Goal: Task Accomplishment & Management: Complete application form

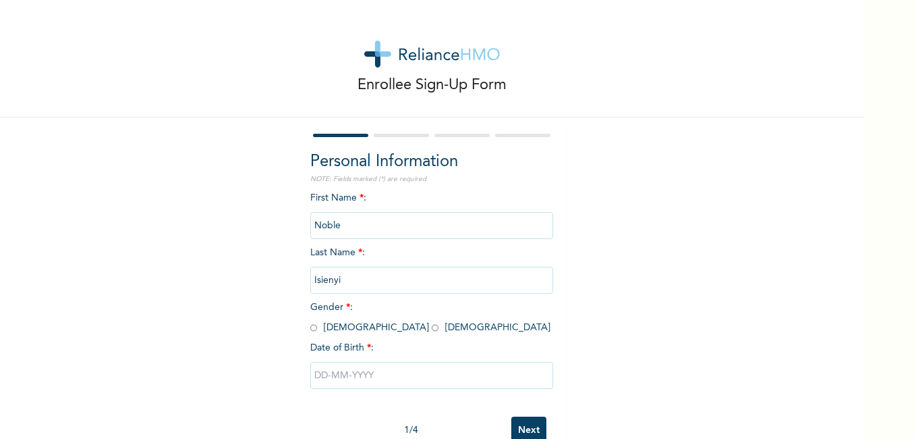
click at [310, 331] on input "radio" at bounding box center [313, 327] width 7 height 13
radio input "true"
click at [330, 373] on input "text" at bounding box center [431, 375] width 243 height 27
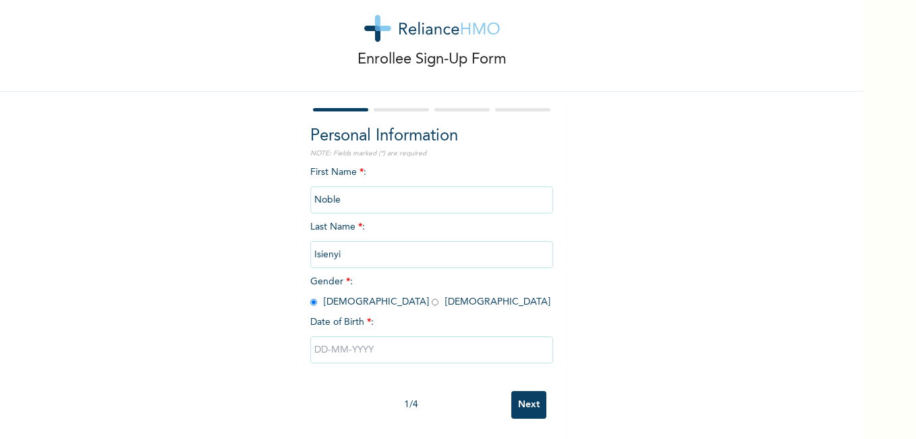
select select "9"
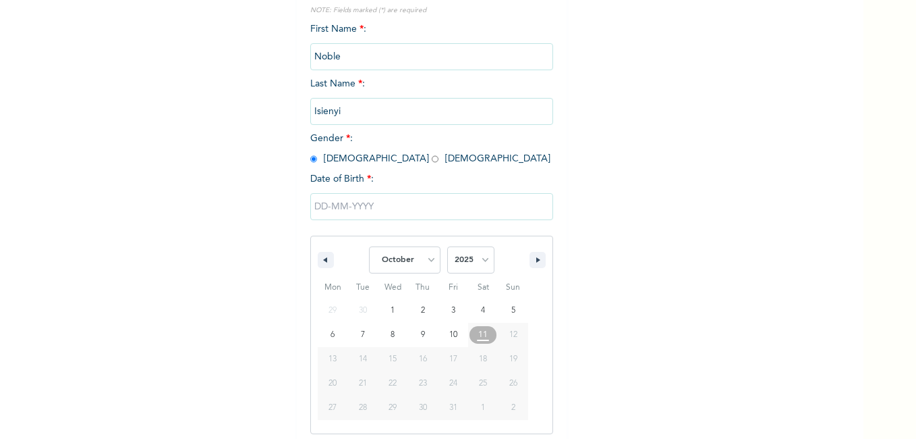
scroll to position [175, 0]
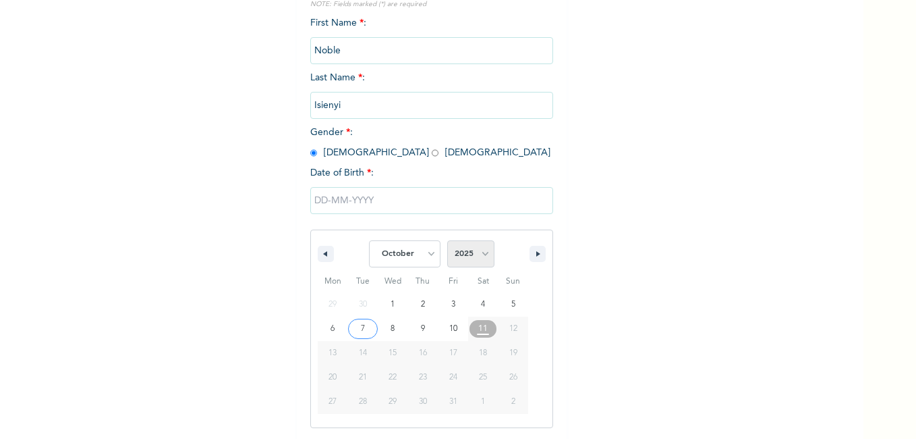
click at [454, 255] on select "2025 2024 2023 2022 2021 2020 2019 2018 2017 2016 2015 2014 2013 2012 2011 2010…" at bounding box center [470, 253] width 47 height 27
select select "1989"
click at [447, 241] on select "2025 2024 2023 2022 2021 2020 2019 2018 2017 2016 2015 2014 2013 2012 2011 2010…" at bounding box center [470, 253] width 47 height 27
type input "[DATE]"
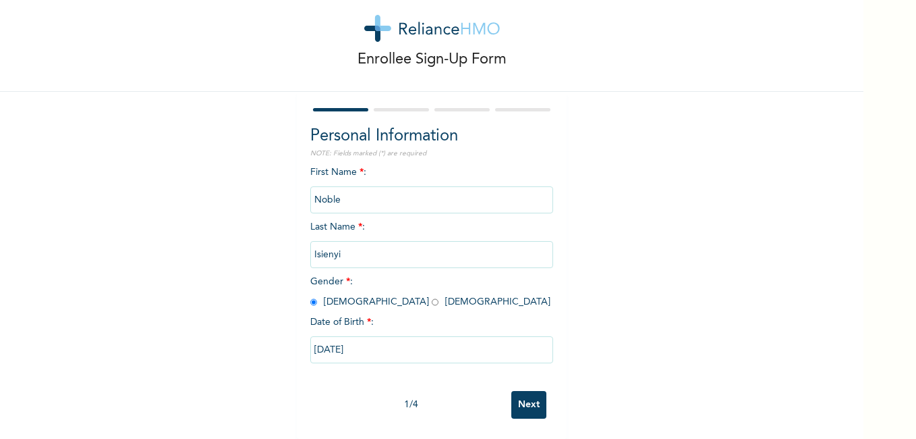
scroll to position [36, 0]
click at [524, 394] on input "Next" at bounding box center [529, 405] width 35 height 28
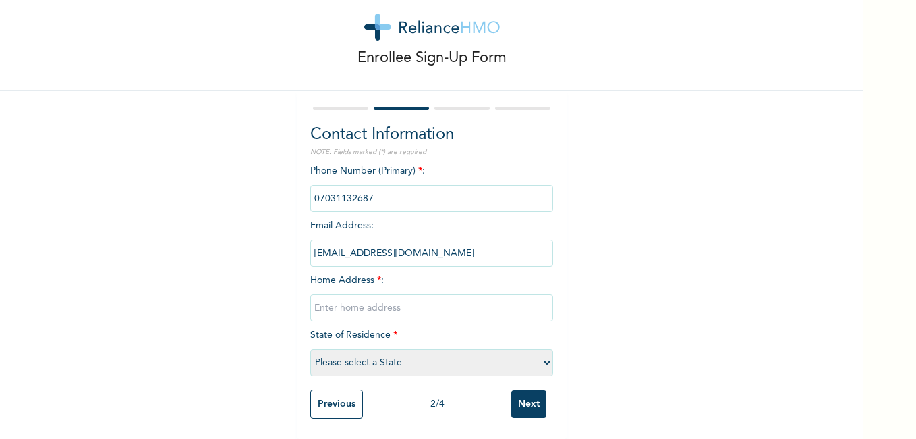
click at [377, 306] on input "text" at bounding box center [431, 307] width 243 height 27
type input "4 [PERSON_NAME] Close Isuti Rd Igando"
click at [526, 357] on select "Please select a State [PERSON_NAME] (FCT) [PERSON_NAME] Ibom [GEOGRAPHIC_DATA] …" at bounding box center [431, 362] width 243 height 27
select select "25"
click at [310, 349] on select "Please select a State [PERSON_NAME] (FCT) [PERSON_NAME] Ibom [GEOGRAPHIC_DATA] …" at bounding box center [431, 362] width 243 height 27
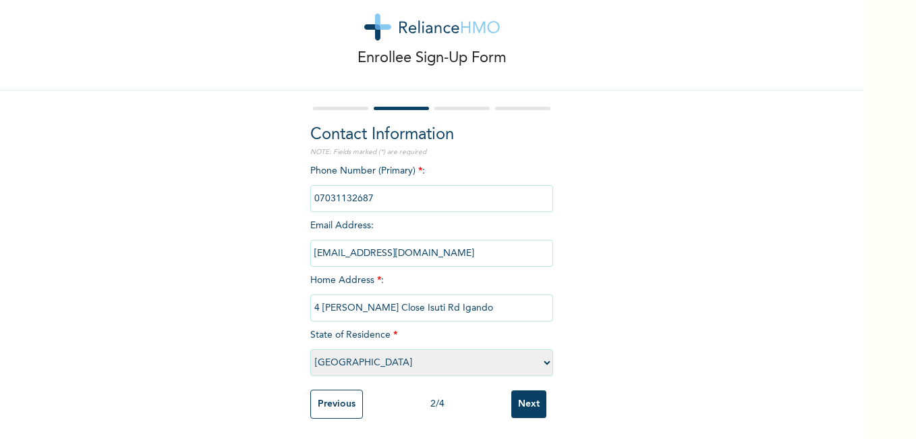
click at [526, 397] on input "Next" at bounding box center [529, 404] width 35 height 28
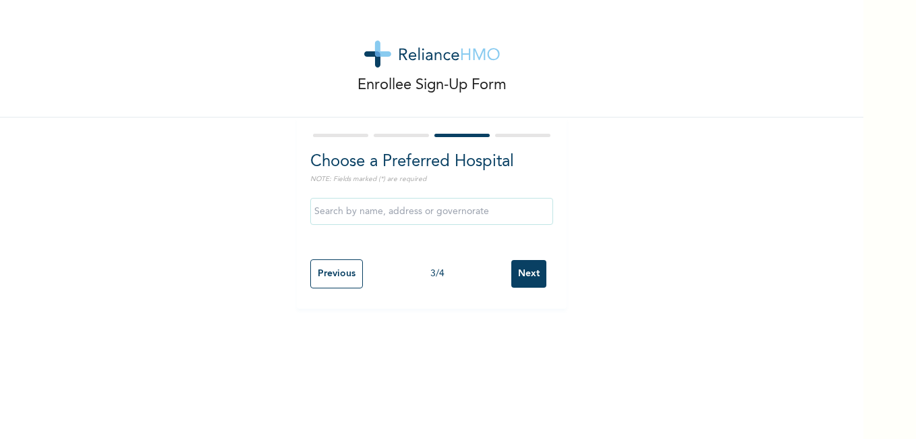
scroll to position [0, 0]
click at [429, 205] on input "text" at bounding box center [431, 211] width 243 height 27
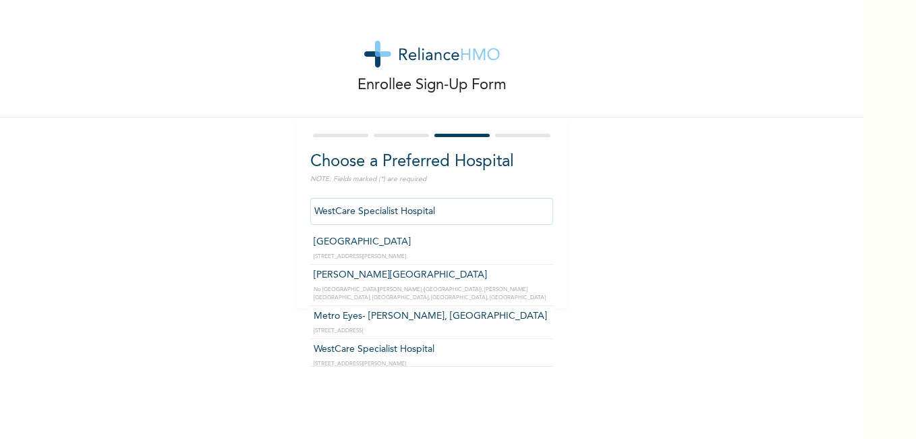
click at [464, 211] on input "WestCare Specialist Hospital" at bounding box center [431, 211] width 243 height 27
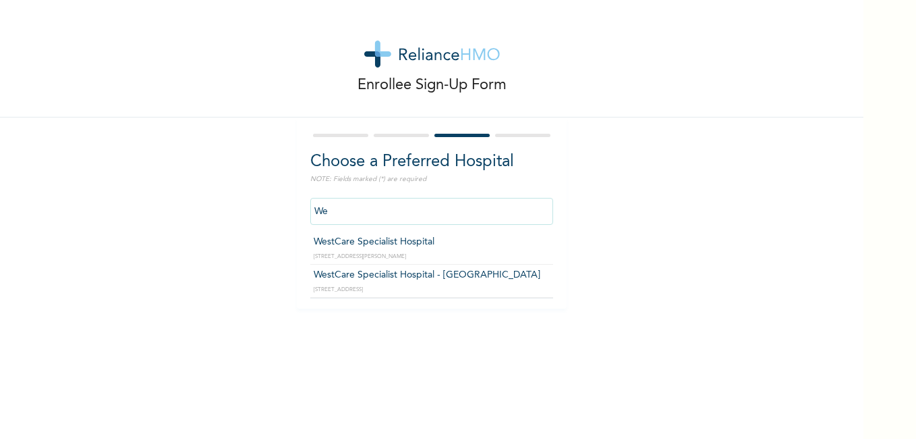
type input "W"
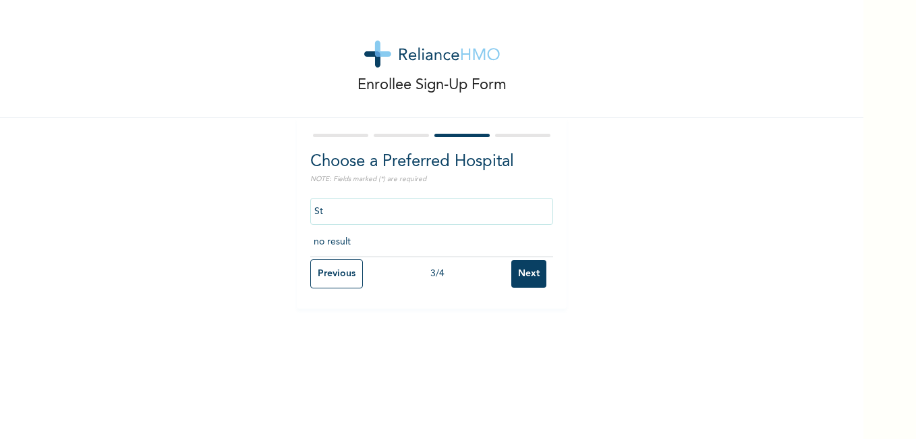
type input "S"
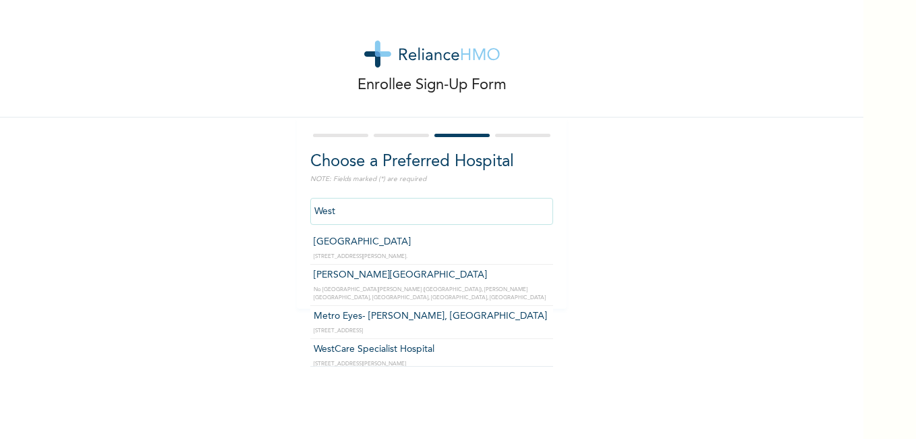
type input "WestCare Specialist Hospital"
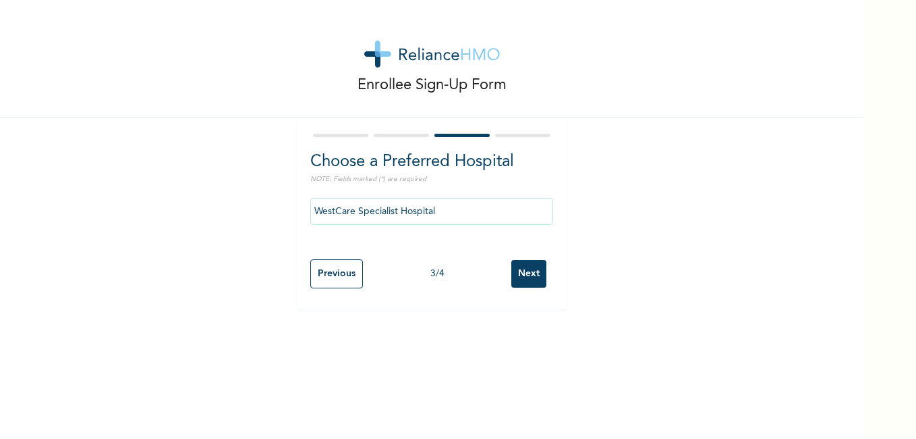
click at [493, 215] on input "WestCare Specialist Hospital" at bounding box center [431, 211] width 243 height 27
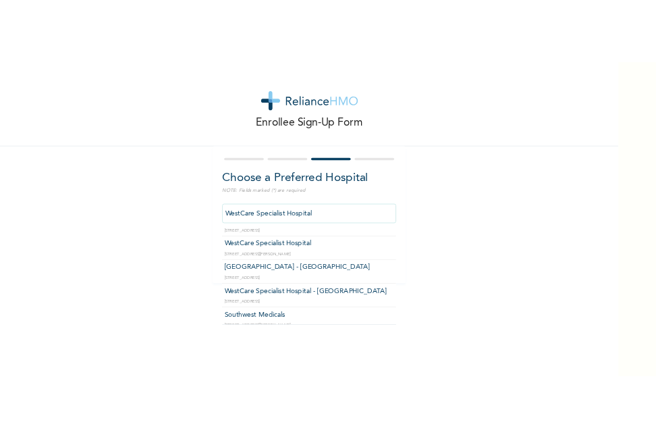
scroll to position [108, 0]
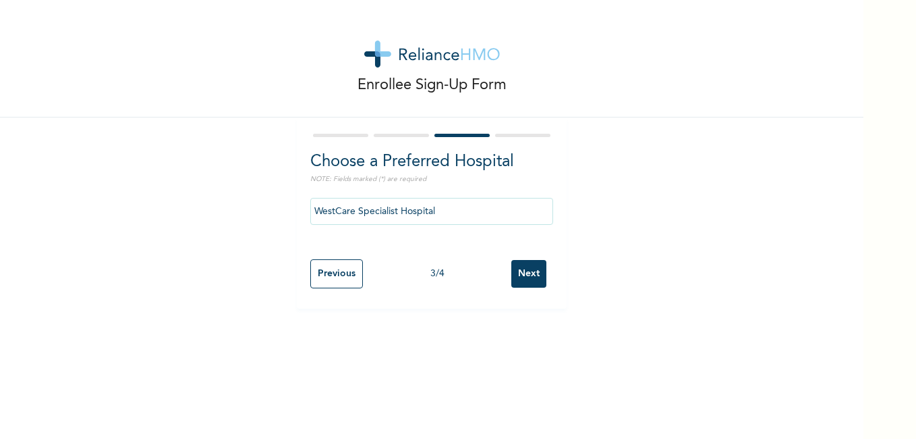
click at [526, 277] on input "Next" at bounding box center [529, 274] width 35 height 28
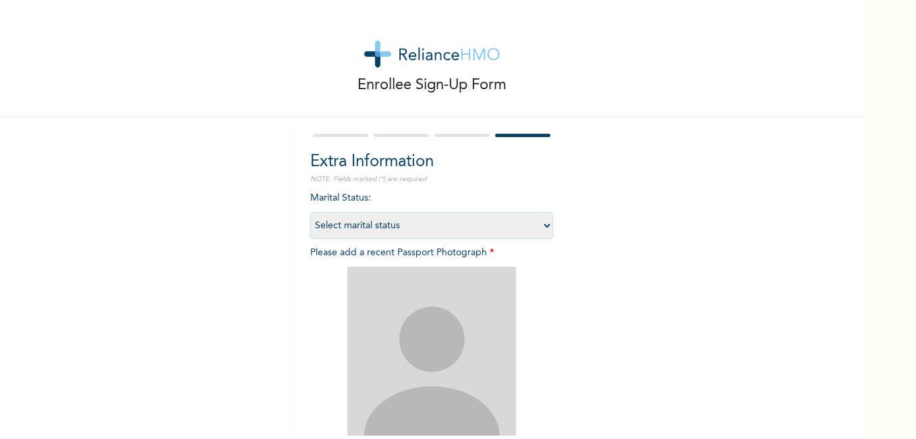
click at [545, 223] on select "Select marital status [DEMOGRAPHIC_DATA] Married [DEMOGRAPHIC_DATA] Widow/[DEMO…" at bounding box center [431, 225] width 243 height 27
select select "2"
click at [310, 212] on select "Select marital status [DEMOGRAPHIC_DATA] Married [DEMOGRAPHIC_DATA] Widow/[DEMO…" at bounding box center [431, 225] width 243 height 27
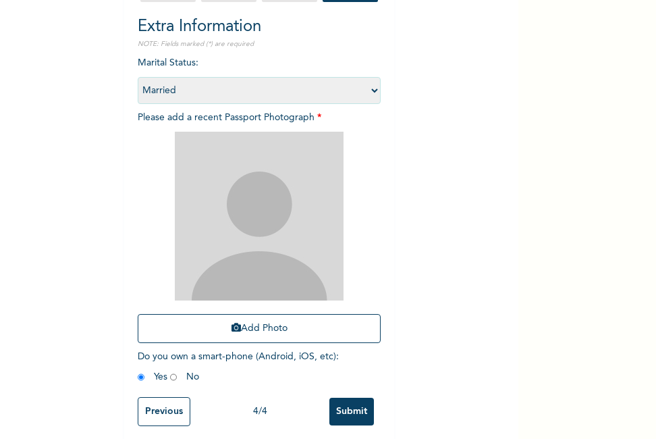
scroll to position [153, 0]
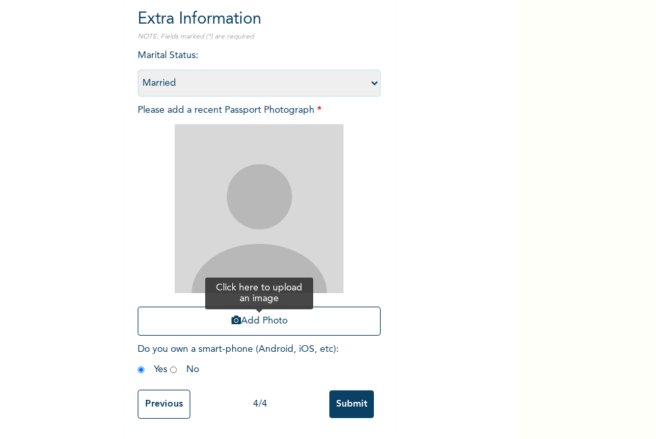
click at [237, 309] on button "Add Photo" at bounding box center [259, 320] width 243 height 29
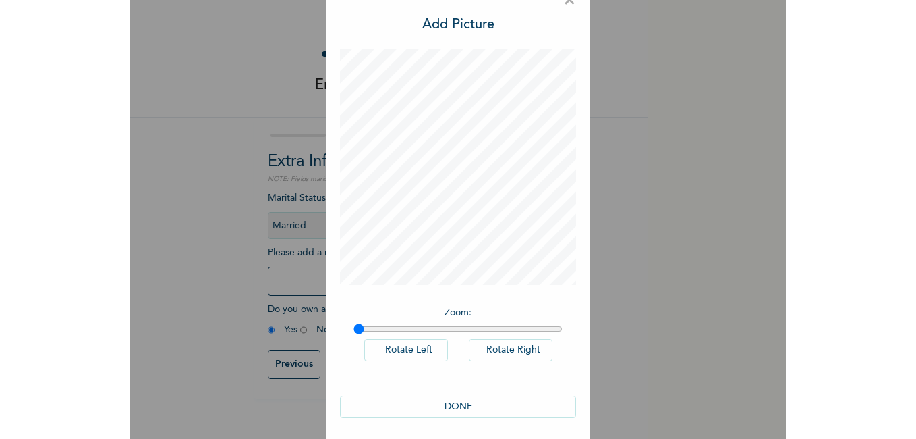
scroll to position [32, 0]
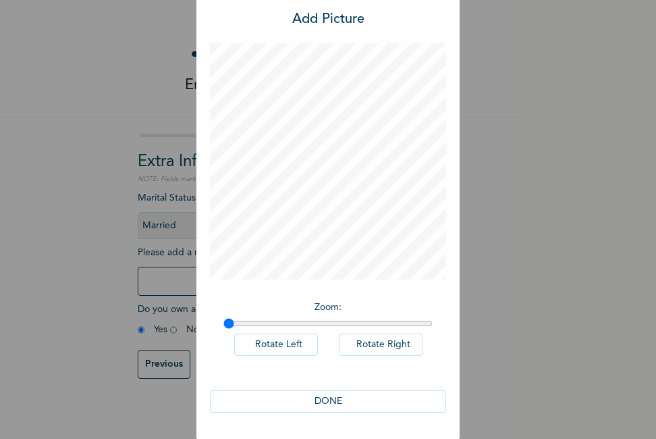
click at [325, 397] on button "DONE" at bounding box center [328, 401] width 236 height 22
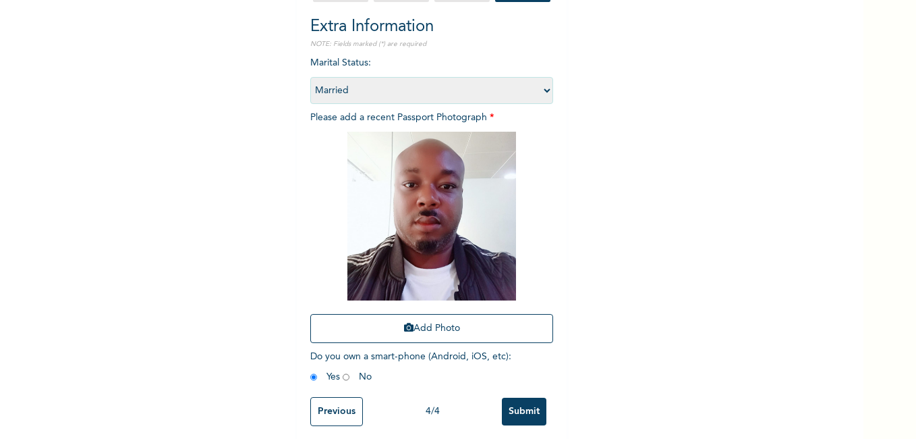
scroll to position [153, 0]
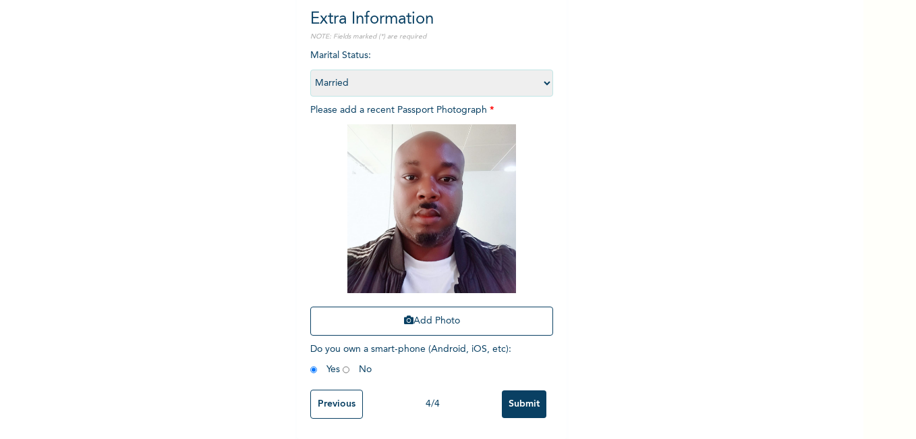
click at [517, 390] on input "Submit" at bounding box center [524, 404] width 45 height 28
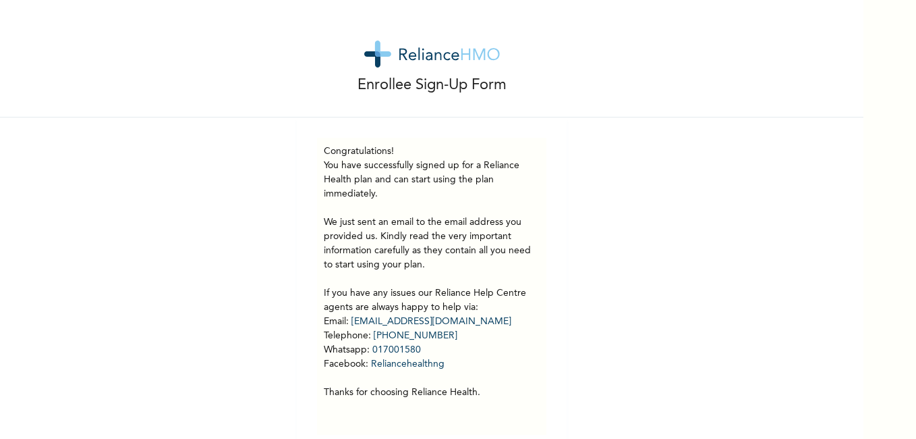
scroll to position [26, 0]
